Goal: Task Accomplishment & Management: Manage account settings

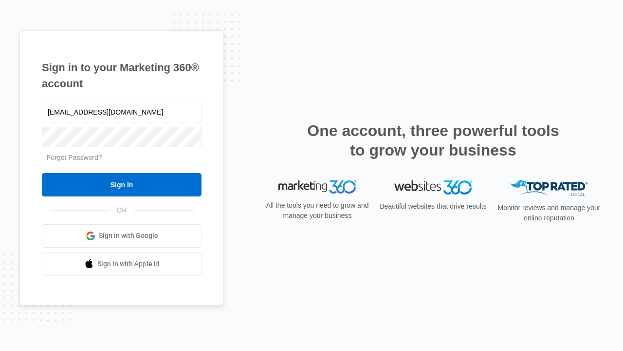
type input "dankie614@gmail.com"
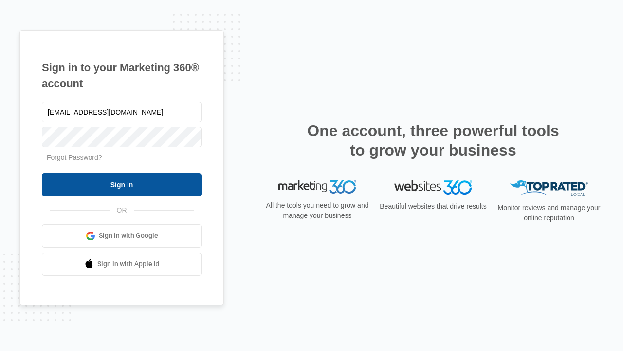
click at [122, 184] on input "Sign In" at bounding box center [122, 184] width 160 height 23
